Goal: Task Accomplishment & Management: Complete application form

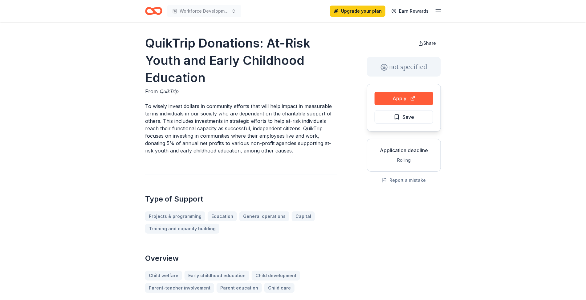
click at [406, 98] on button "Apply" at bounding box center [404, 99] width 59 height 14
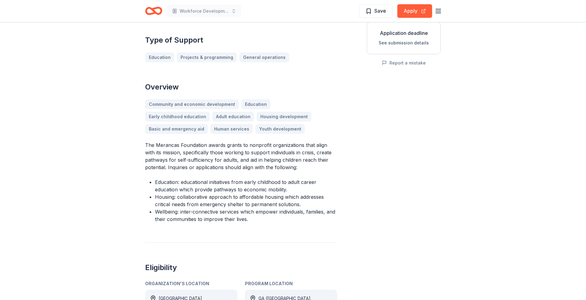
scroll to position [119, 0]
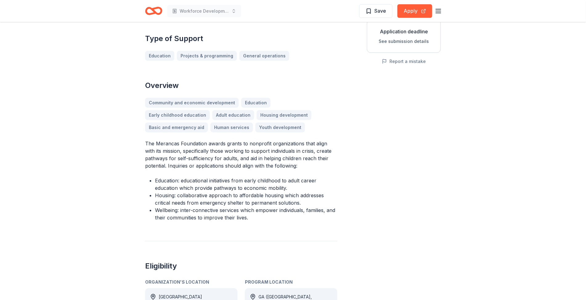
click at [289, 177] on li "Education: educational initiatives from early childhood to adult career educati…" at bounding box center [246, 184] width 182 height 15
drag, startPoint x: 289, startPoint y: 179, endPoint x: 274, endPoint y: 189, distance: 18.0
click at [274, 189] on li "Education: educational initiatives from early childhood to adult career educati…" at bounding box center [246, 184] width 182 height 15
drag, startPoint x: 287, startPoint y: 181, endPoint x: 295, endPoint y: 199, distance: 20.4
click at [295, 199] on ul "Education: educational initiatives from early childhood to adult career educati…" at bounding box center [241, 199] width 192 height 44
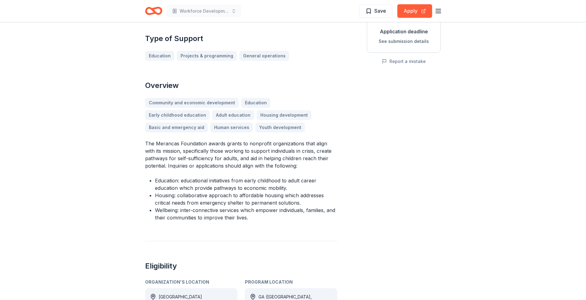
click at [295, 199] on li "Housing: collaborative approach to affordable housing which addresses critical …" at bounding box center [246, 198] width 182 height 15
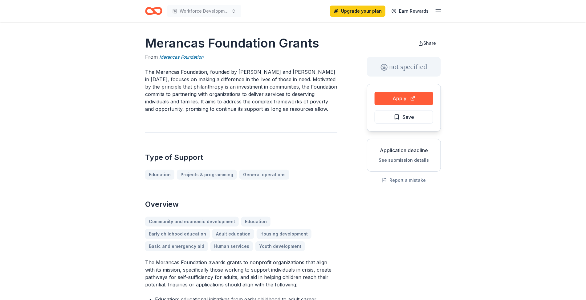
scroll to position [0, 0]
click at [393, 97] on button "Apply" at bounding box center [404, 99] width 59 height 14
drag, startPoint x: 322, startPoint y: 46, endPoint x: 173, endPoint y: 37, distance: 149.2
click at [173, 37] on h1 "Merancas Foundation Grants" at bounding box center [241, 43] width 192 height 17
drag, startPoint x: 234, startPoint y: 274, endPoint x: 293, endPoint y: 276, distance: 59.2
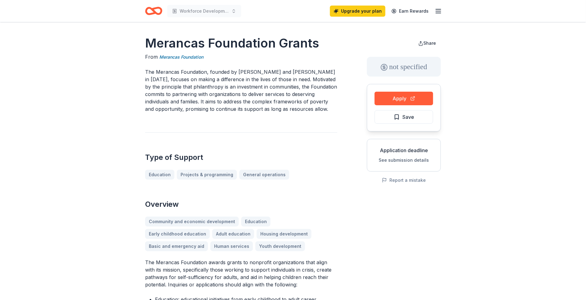
click at [293, 276] on p "The Merancas Foundation awards grants to nonprofit organizations that align wit…" at bounding box center [241, 273] width 192 height 30
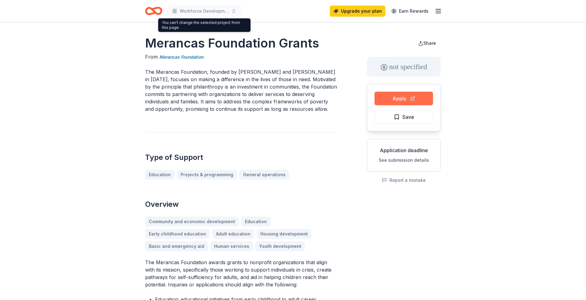
click at [396, 100] on button "Apply" at bounding box center [404, 99] width 59 height 14
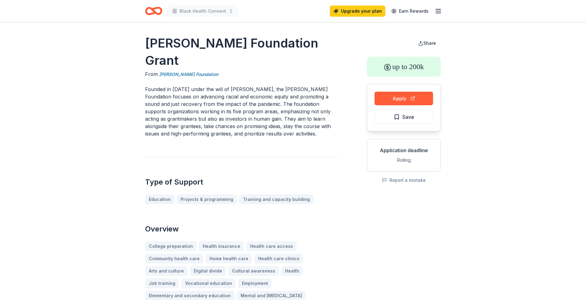
click at [389, 95] on button "Apply" at bounding box center [404, 99] width 59 height 14
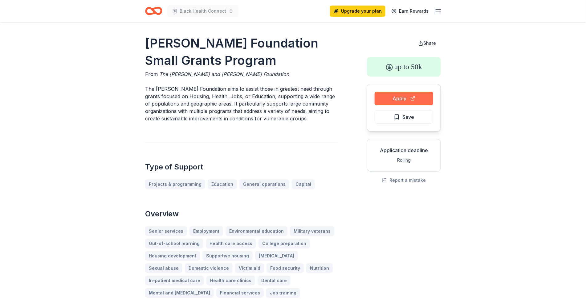
click at [400, 97] on button "Apply" at bounding box center [404, 99] width 59 height 14
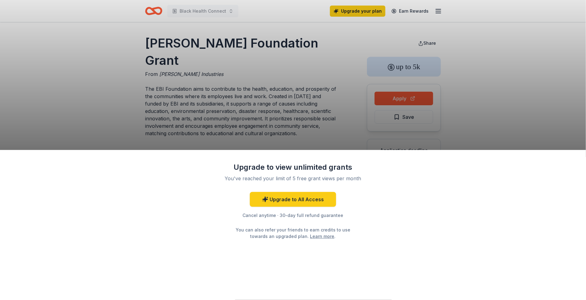
click at [555, 129] on div "Upgrade to view unlimited grants You've reached your limit of 5 free grant view…" at bounding box center [293, 150] width 586 height 300
